Goal: Information Seeking & Learning: Compare options

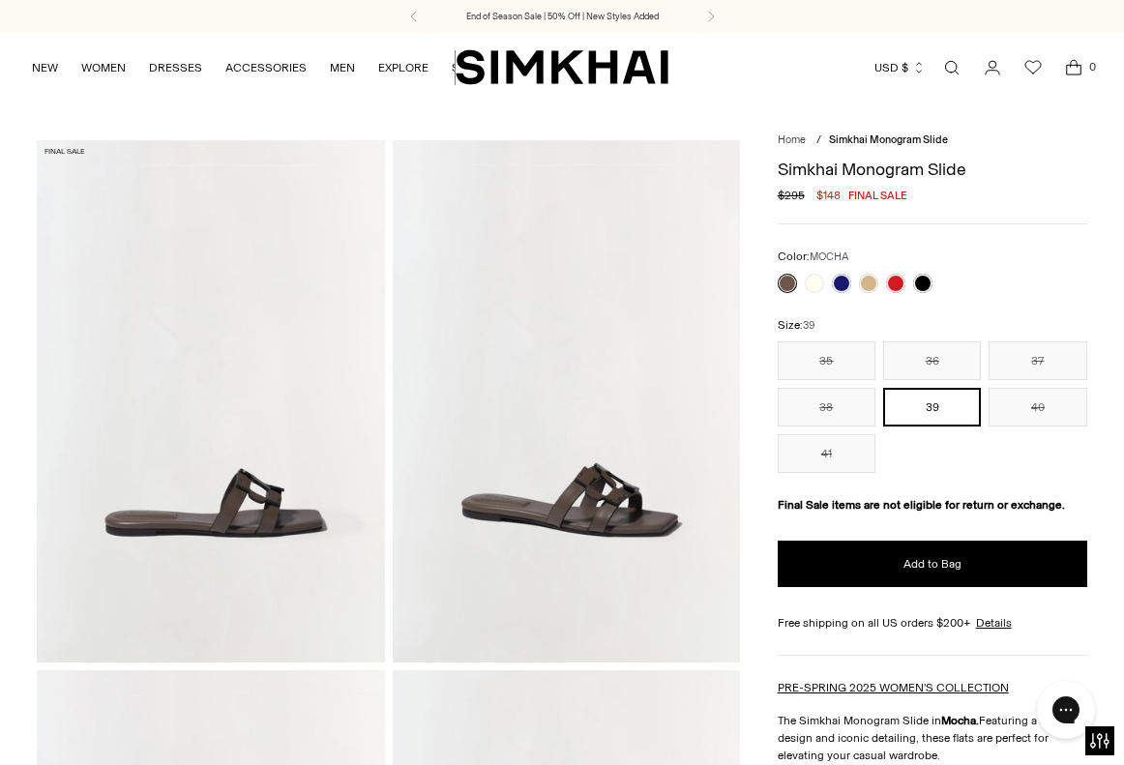
click at [600, 527] on img at bounding box center [566, 400] width 347 height 521
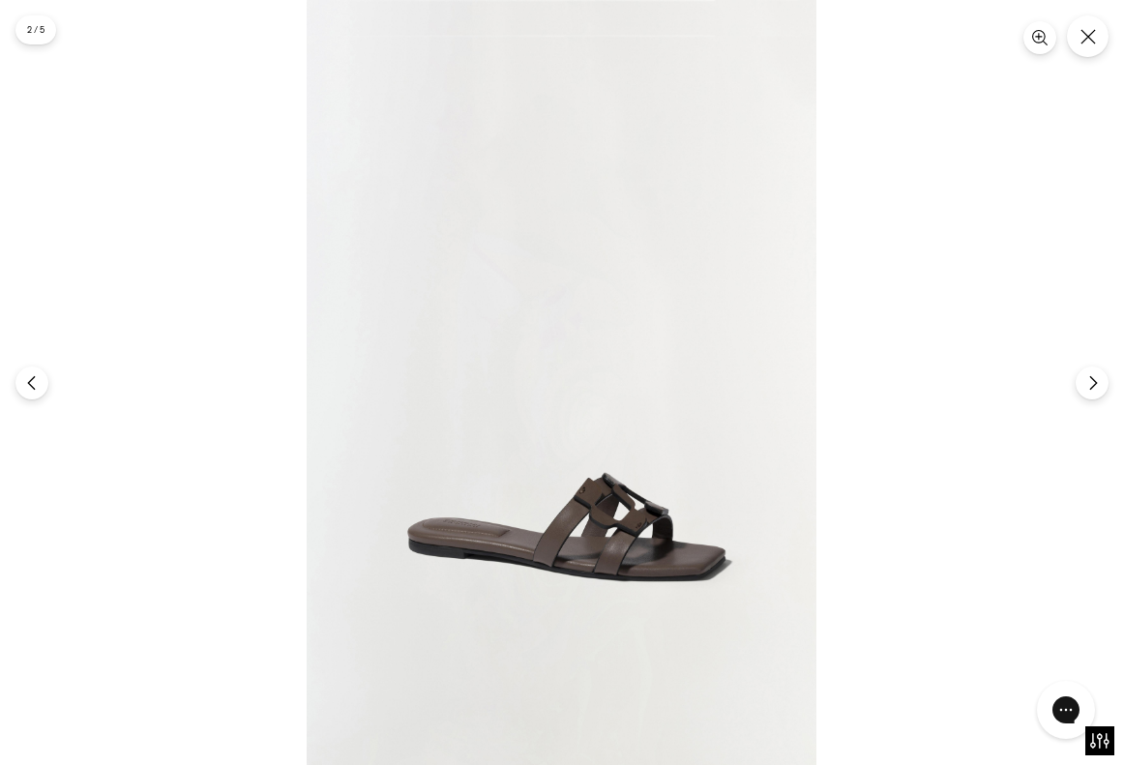
scroll to position [553, 0]
click at [1090, 27] on button "Close" at bounding box center [1087, 36] width 45 height 45
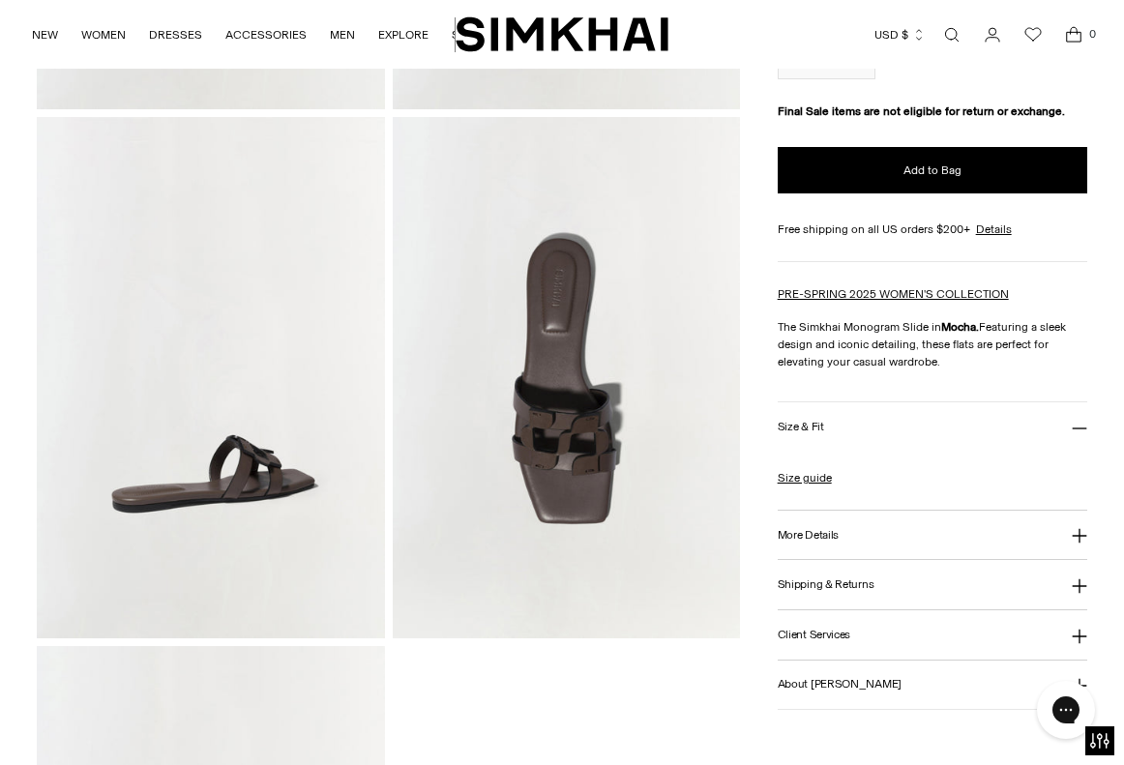
click at [567, 432] on img at bounding box center [566, 377] width 347 height 521
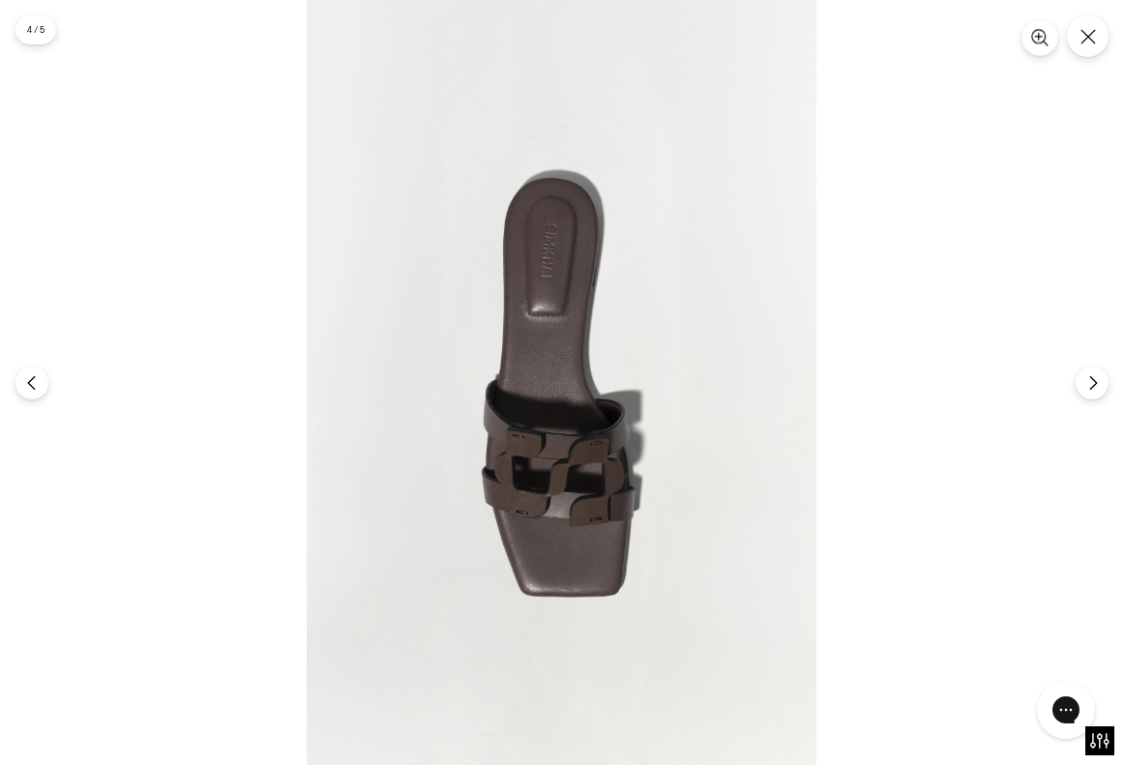
click at [1047, 43] on icon "Zoom" at bounding box center [1039, 37] width 17 height 17
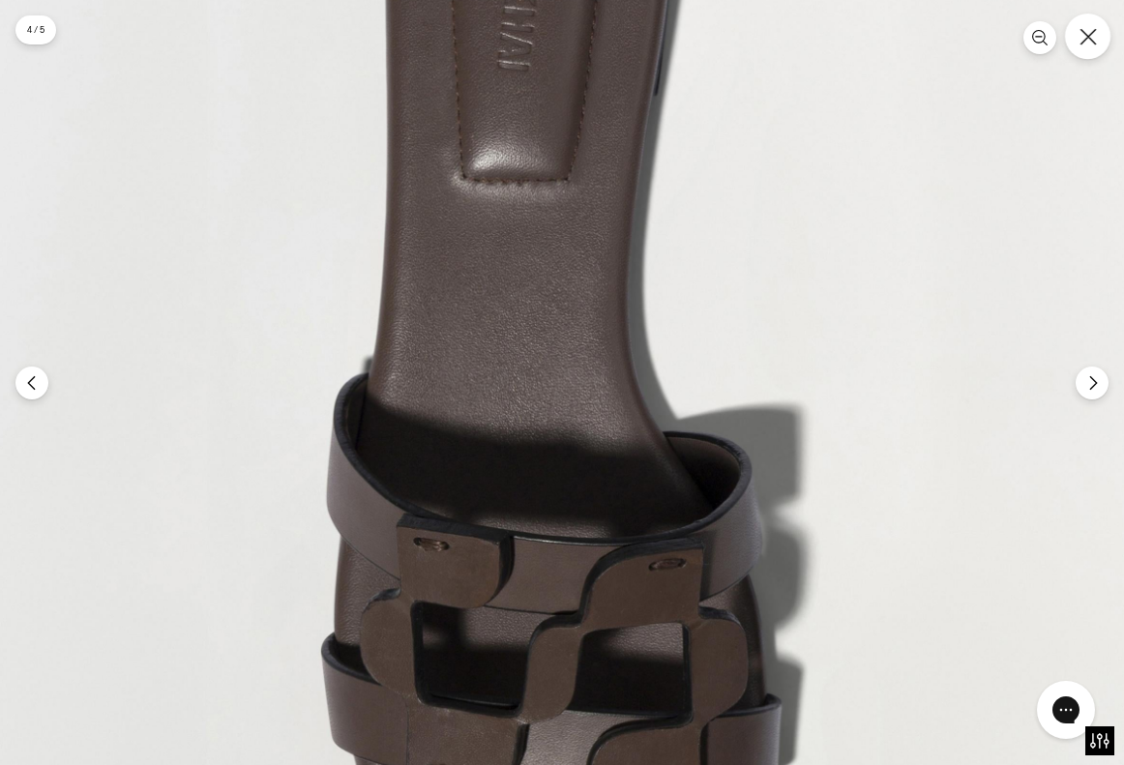
click at [1090, 31] on icon "Close" at bounding box center [1088, 36] width 17 height 17
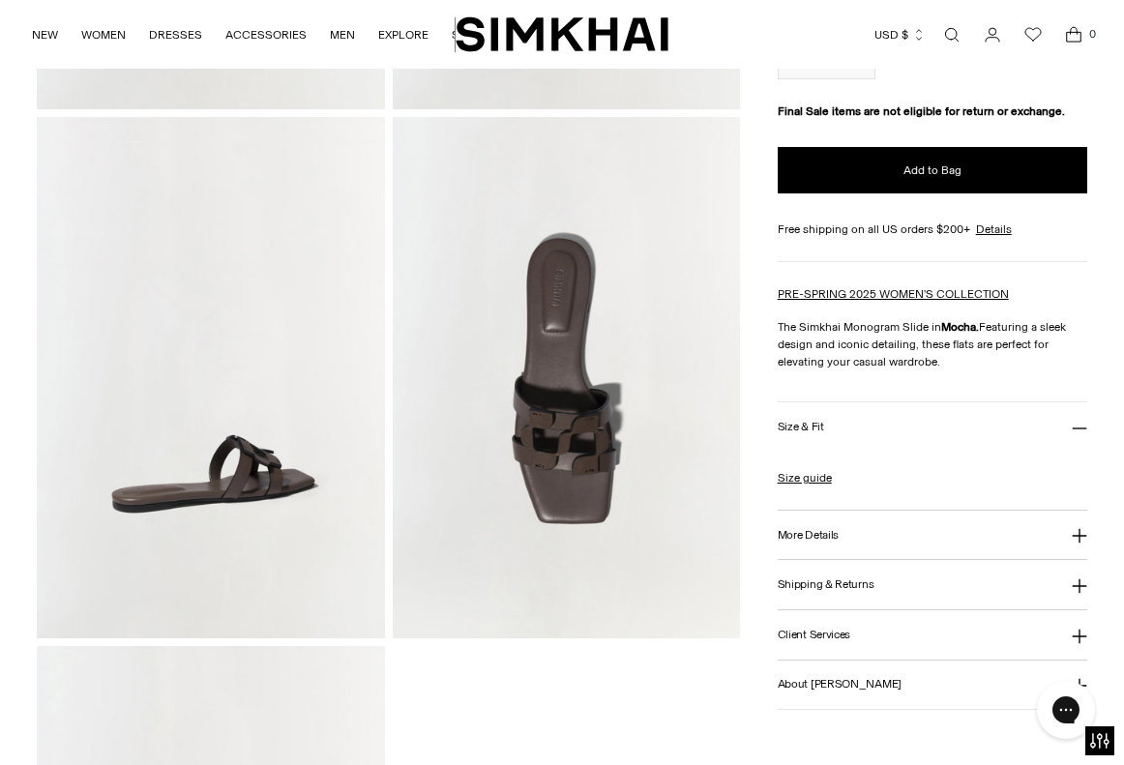
click at [246, 492] on img at bounding box center [210, 377] width 347 height 521
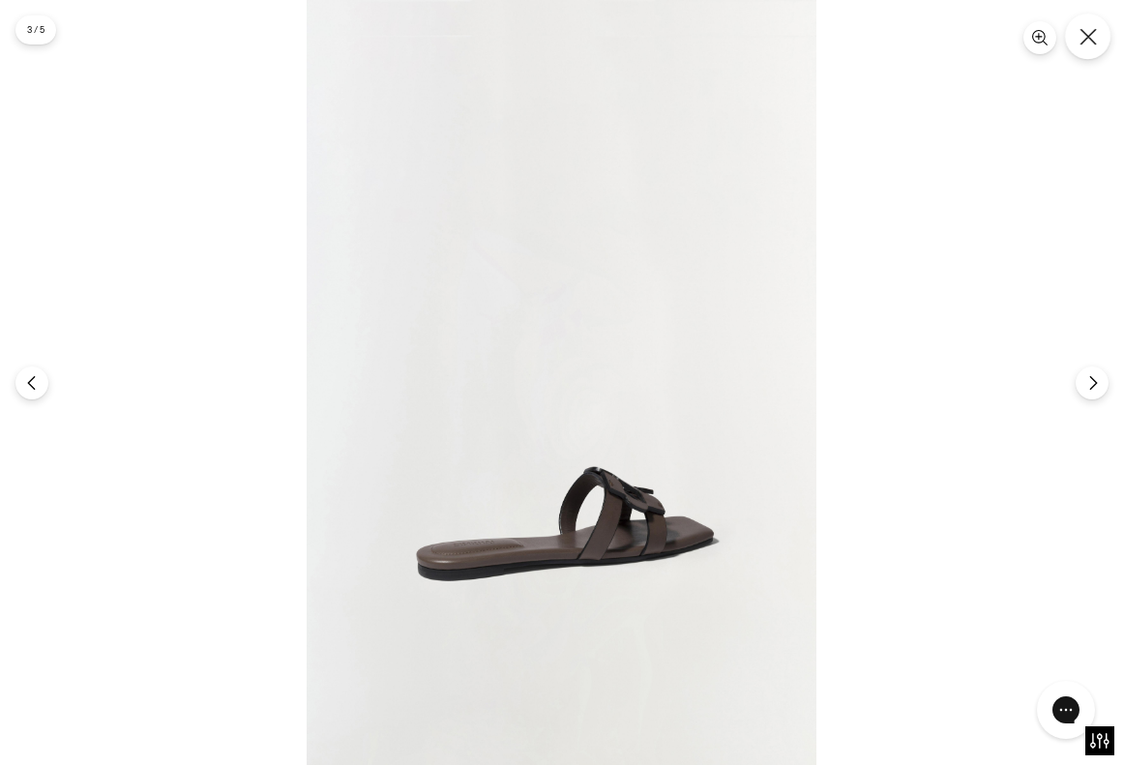
click at [1081, 36] on icon "Close" at bounding box center [1088, 36] width 17 height 17
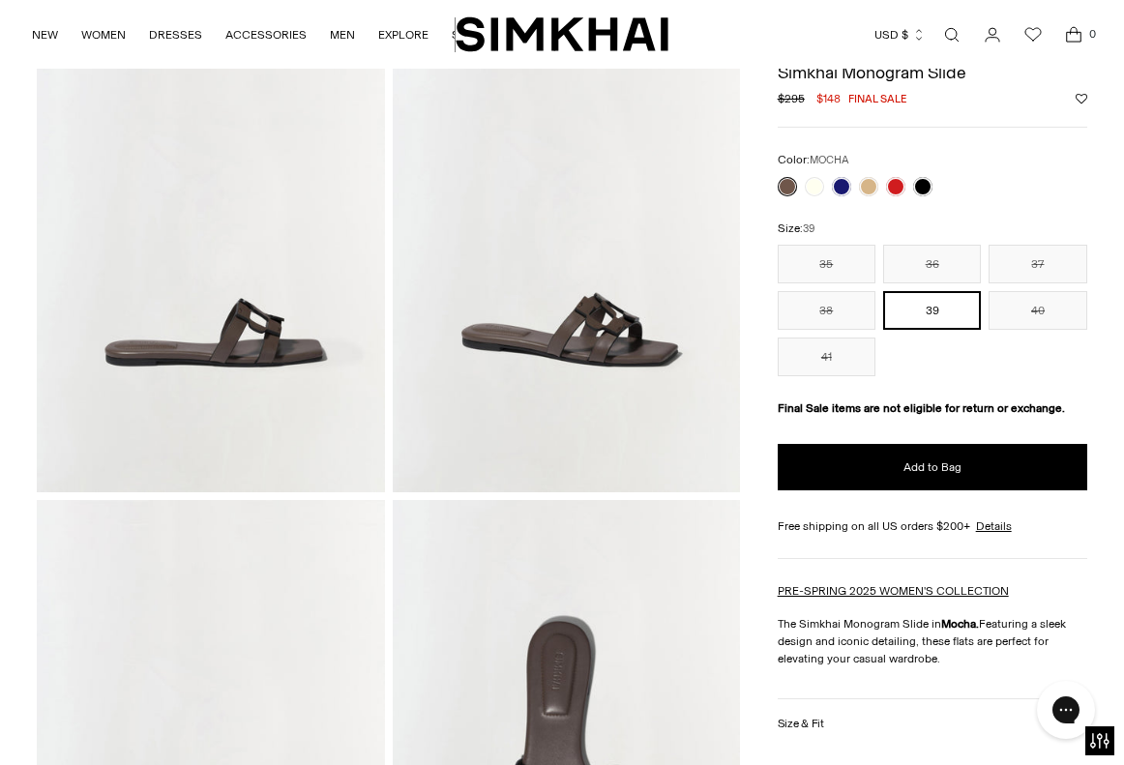
scroll to position [129, 0]
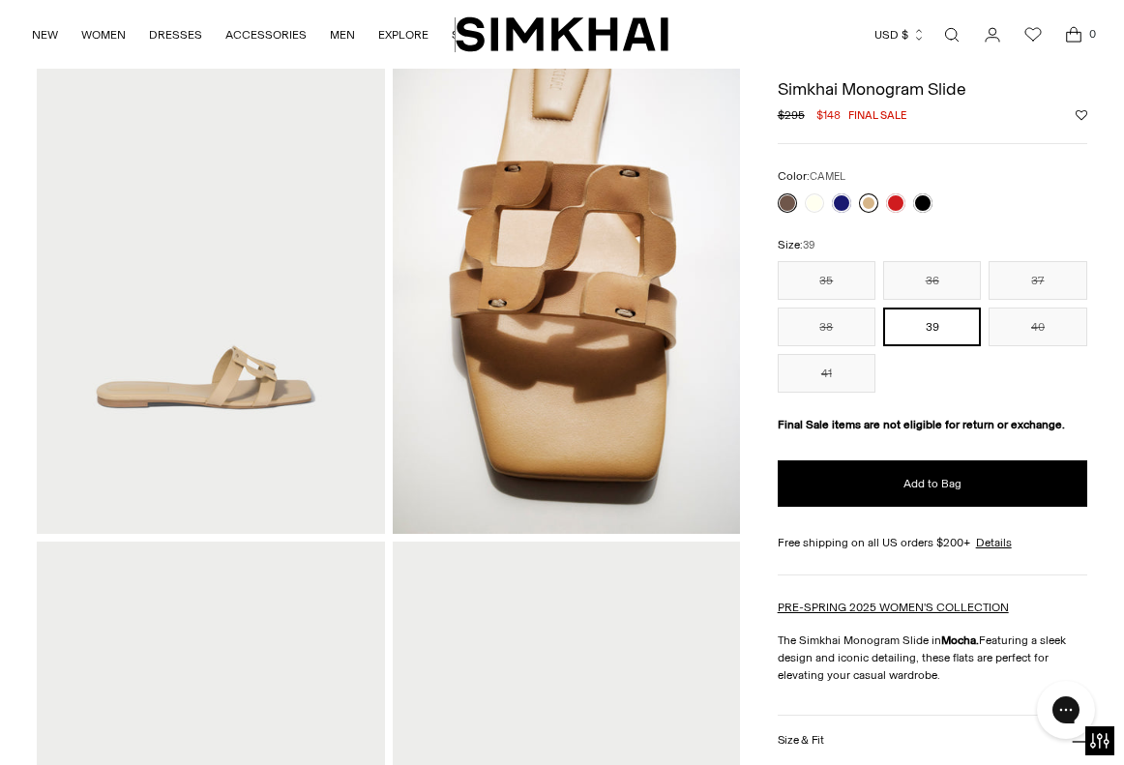
click at [866, 203] on link at bounding box center [868, 203] width 19 height 19
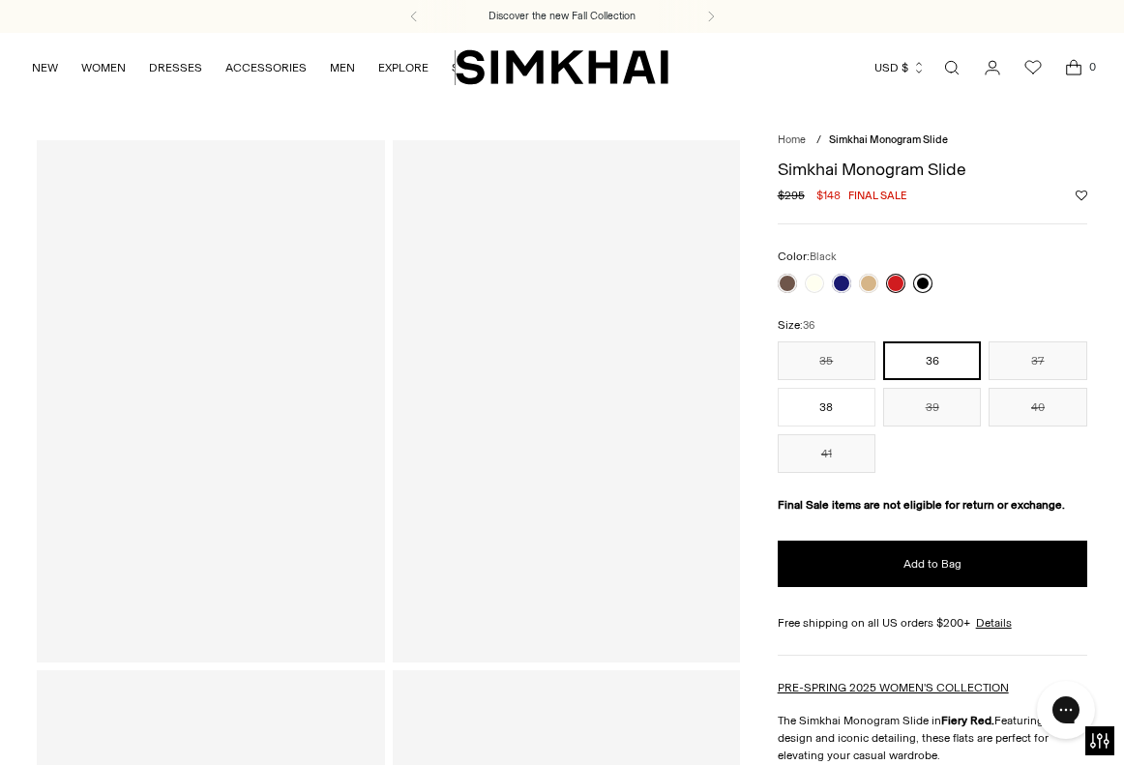
click at [926, 280] on link at bounding box center [922, 283] width 19 height 19
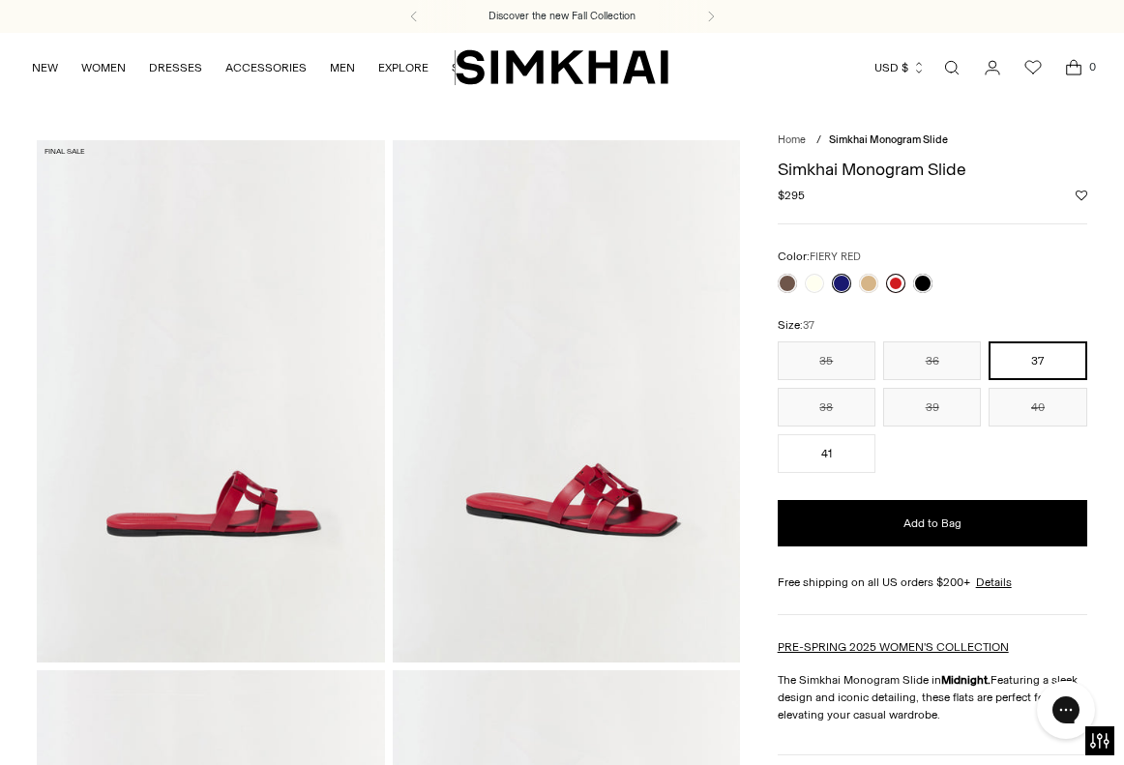
click at [894, 282] on link at bounding box center [895, 283] width 19 height 19
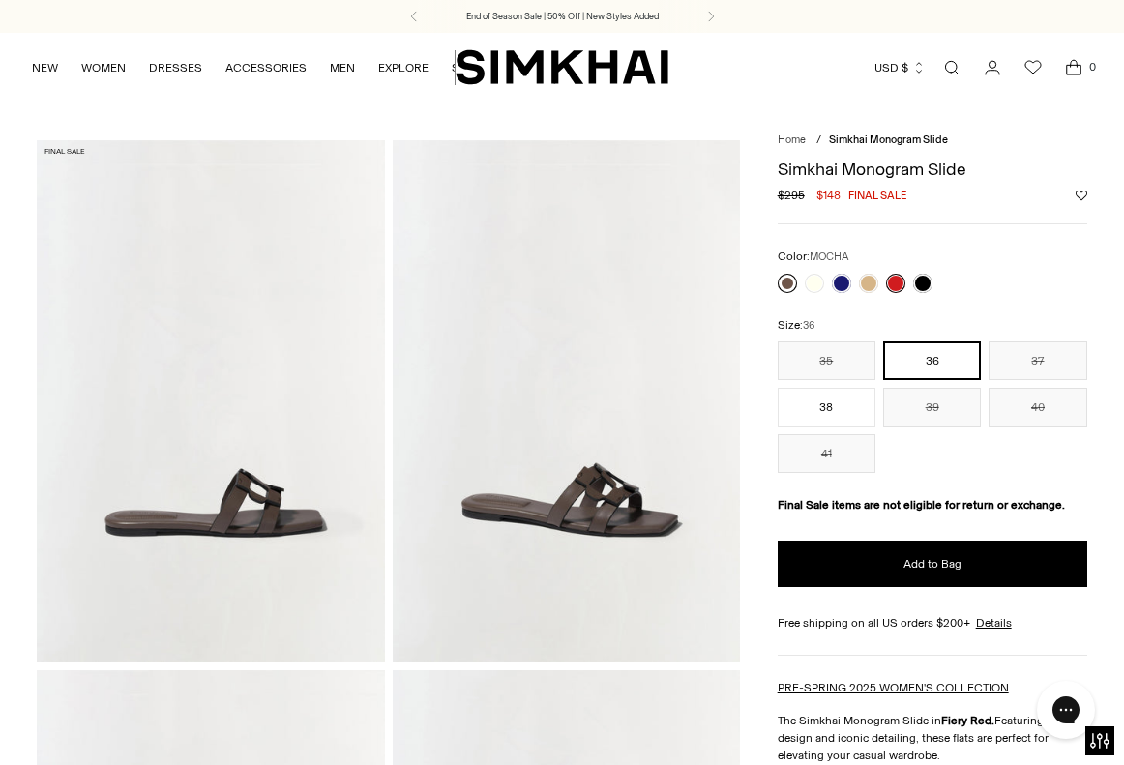
click at [787, 282] on link at bounding box center [787, 283] width 19 height 19
